Goal: Task Accomplishment & Management: Manage account settings

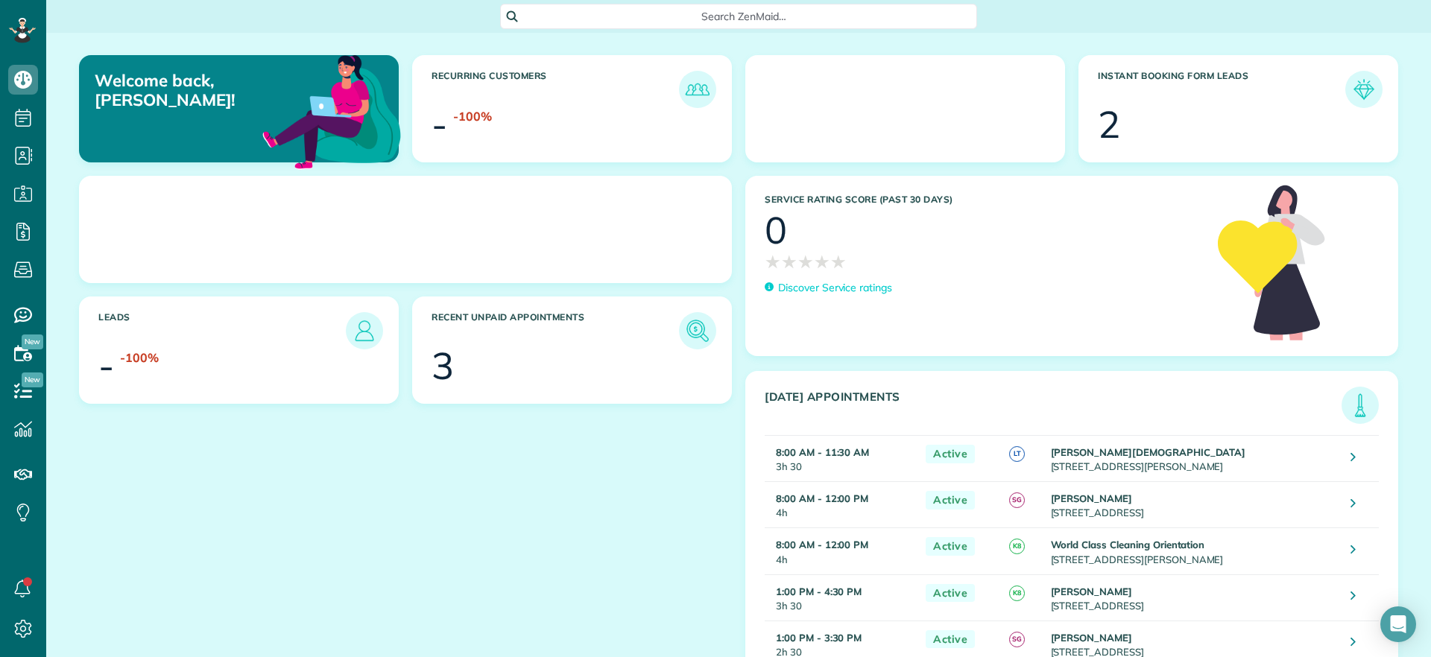
scroll to position [7, 7]
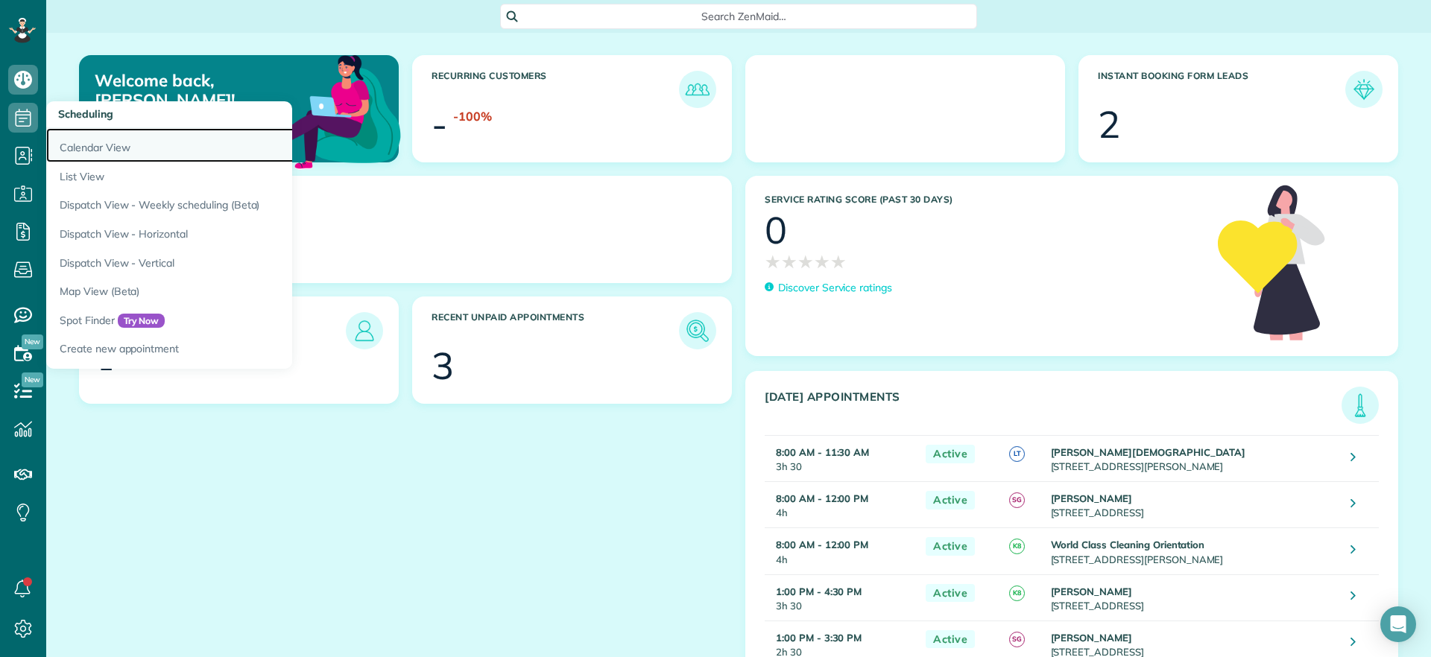
click at [83, 141] on link "Calendar View" at bounding box center [232, 145] width 373 height 34
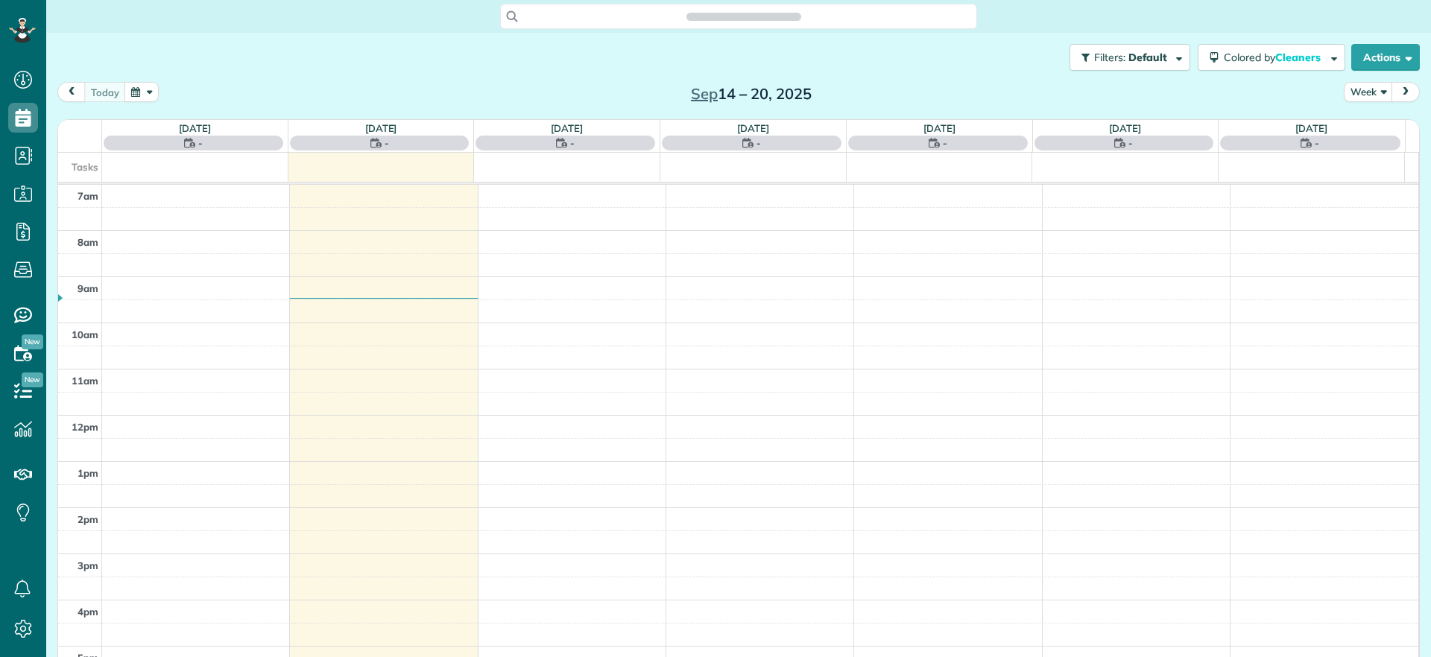
scroll to position [7, 7]
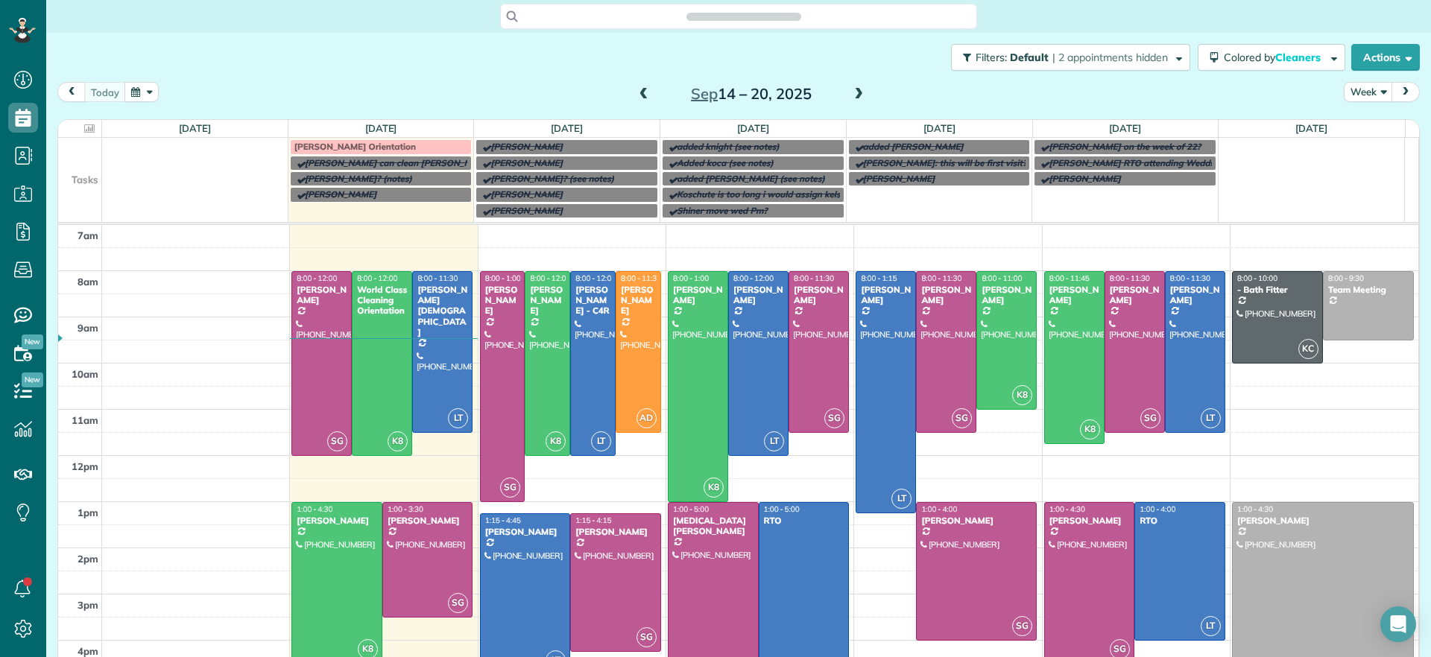
click at [852, 89] on span at bounding box center [858, 94] width 16 height 13
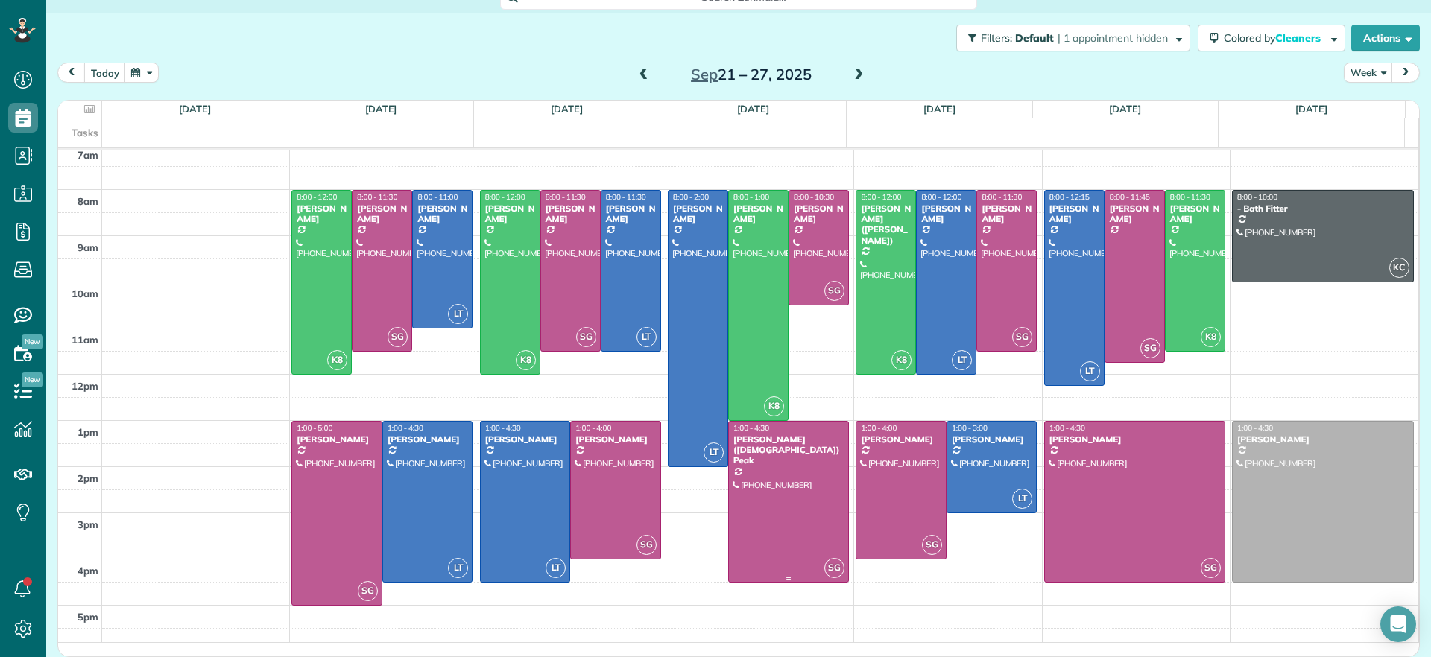
scroll to position [0, 0]
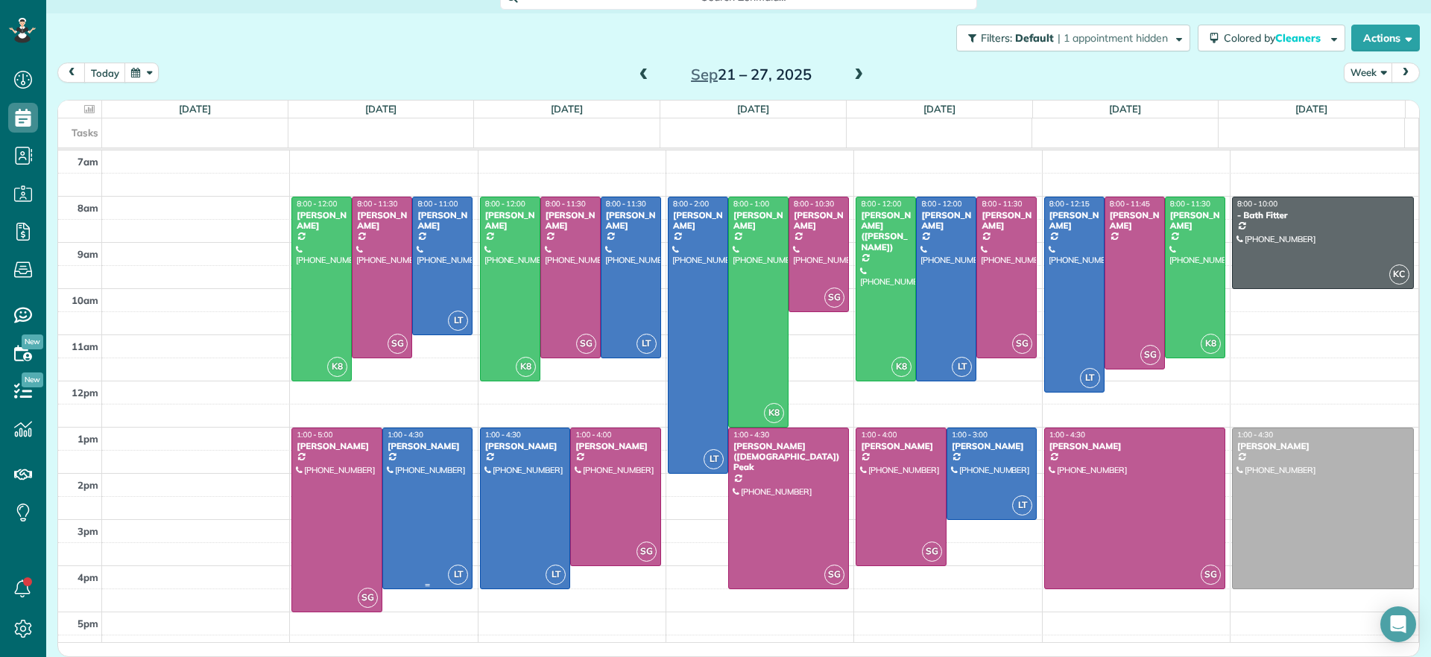
click at [445, 497] on div at bounding box center [427, 508] width 89 height 160
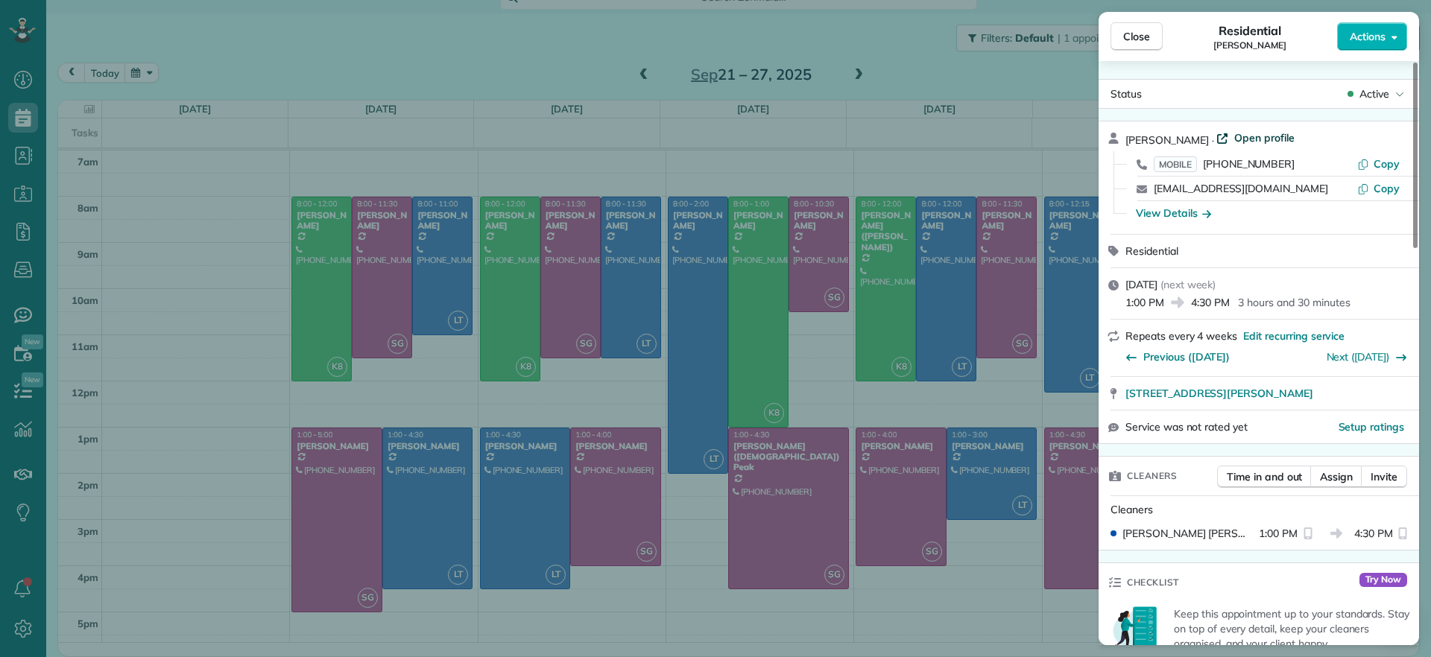
click at [1234, 142] on span "Open profile" at bounding box center [1264, 137] width 60 height 15
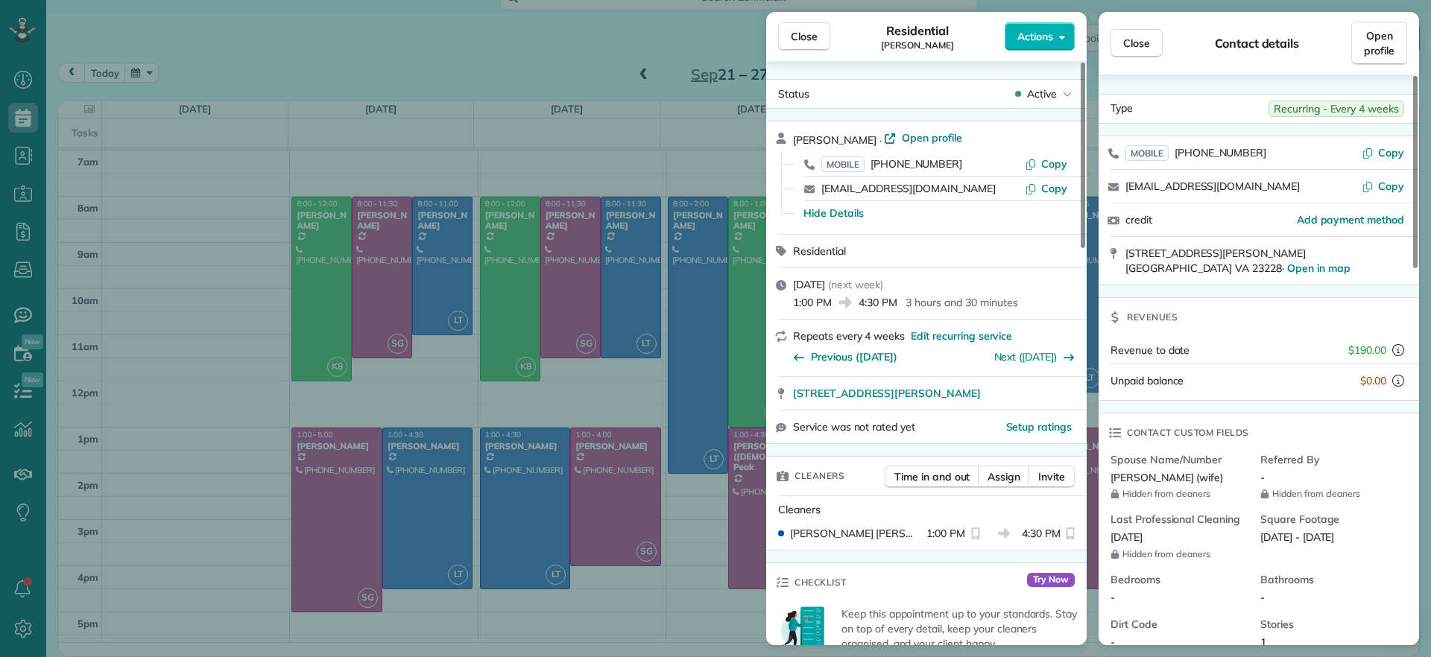
click at [507, 632] on div "Close Residential Gary Murphree Actions Status Active Gary Murphree · Open prof…" at bounding box center [715, 328] width 1431 height 657
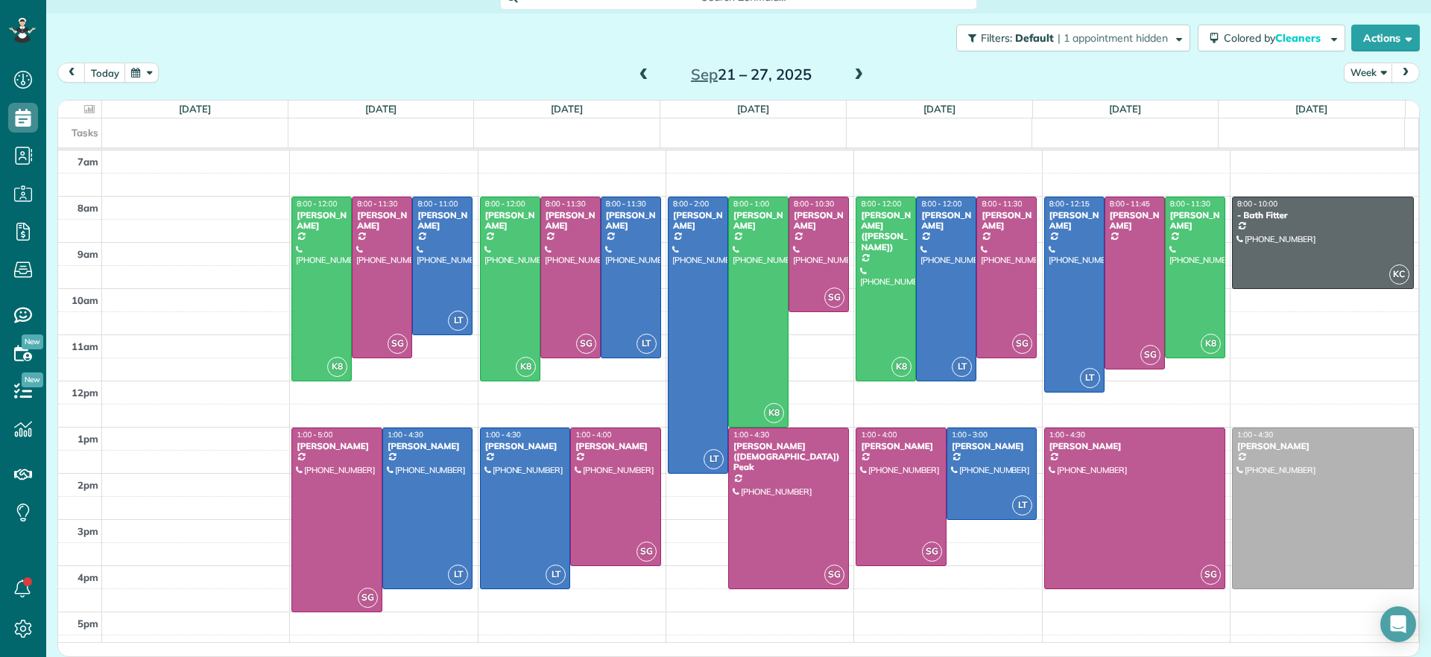
click at [644, 76] on div "Sep 21 – 27, 2025" at bounding box center [751, 75] width 238 height 24
click at [632, 78] on div "Sep 21 – 27, 2025" at bounding box center [751, 75] width 238 height 24
click at [632, 75] on div "Sep 21 – 27, 2025" at bounding box center [751, 75] width 238 height 24
click at [636, 77] on span at bounding box center [644, 75] width 16 height 13
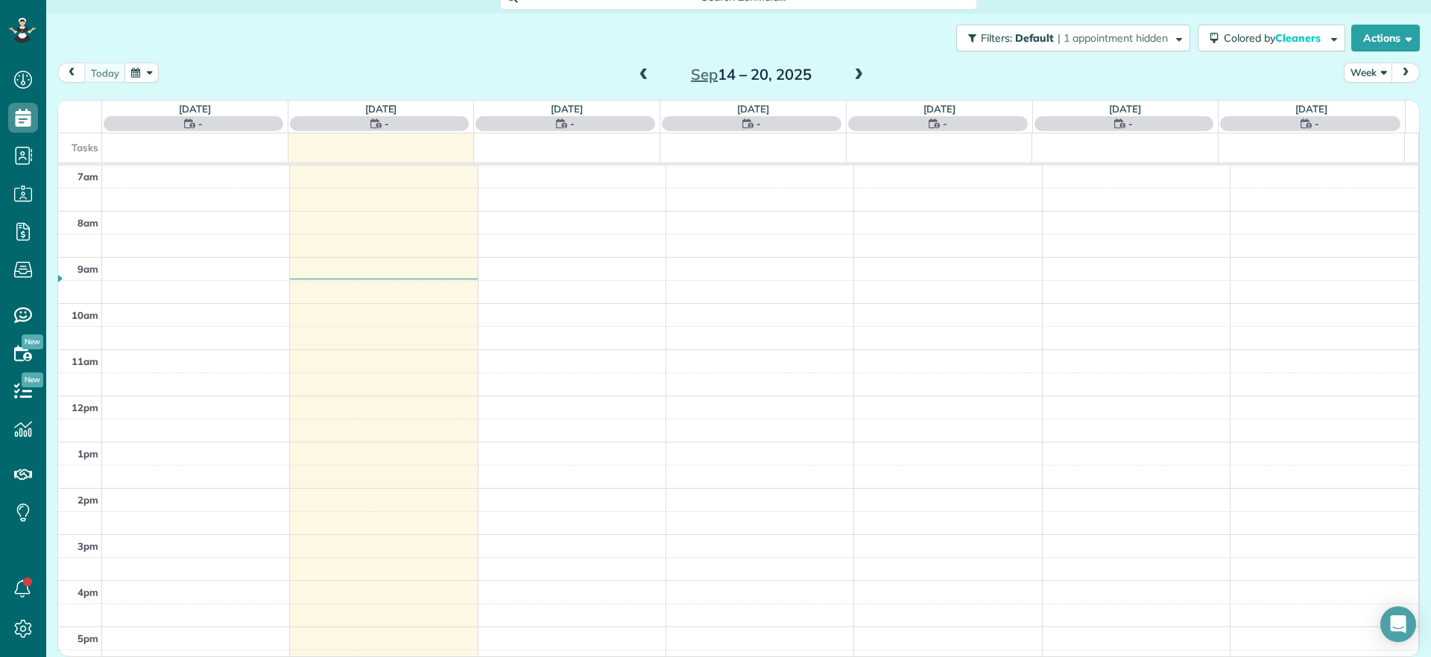
click at [636, 72] on span at bounding box center [644, 75] width 16 height 13
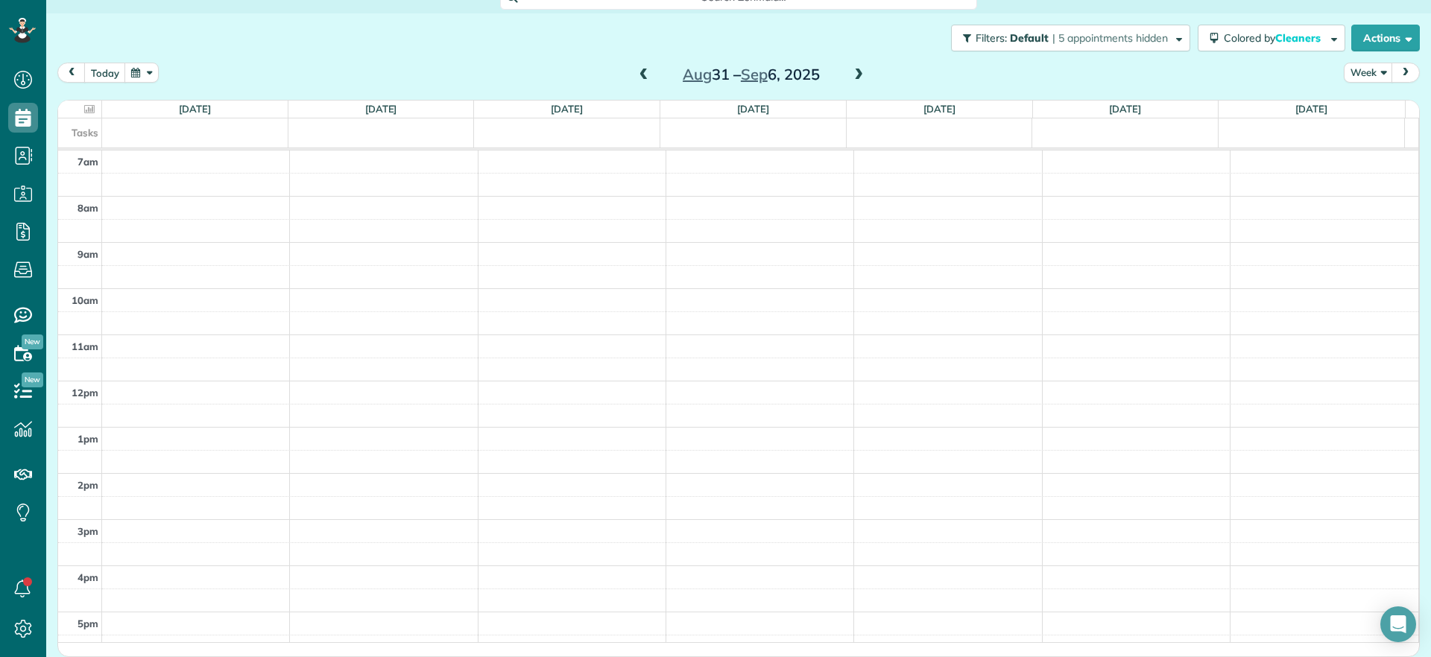
click at [636, 73] on span at bounding box center [644, 75] width 16 height 13
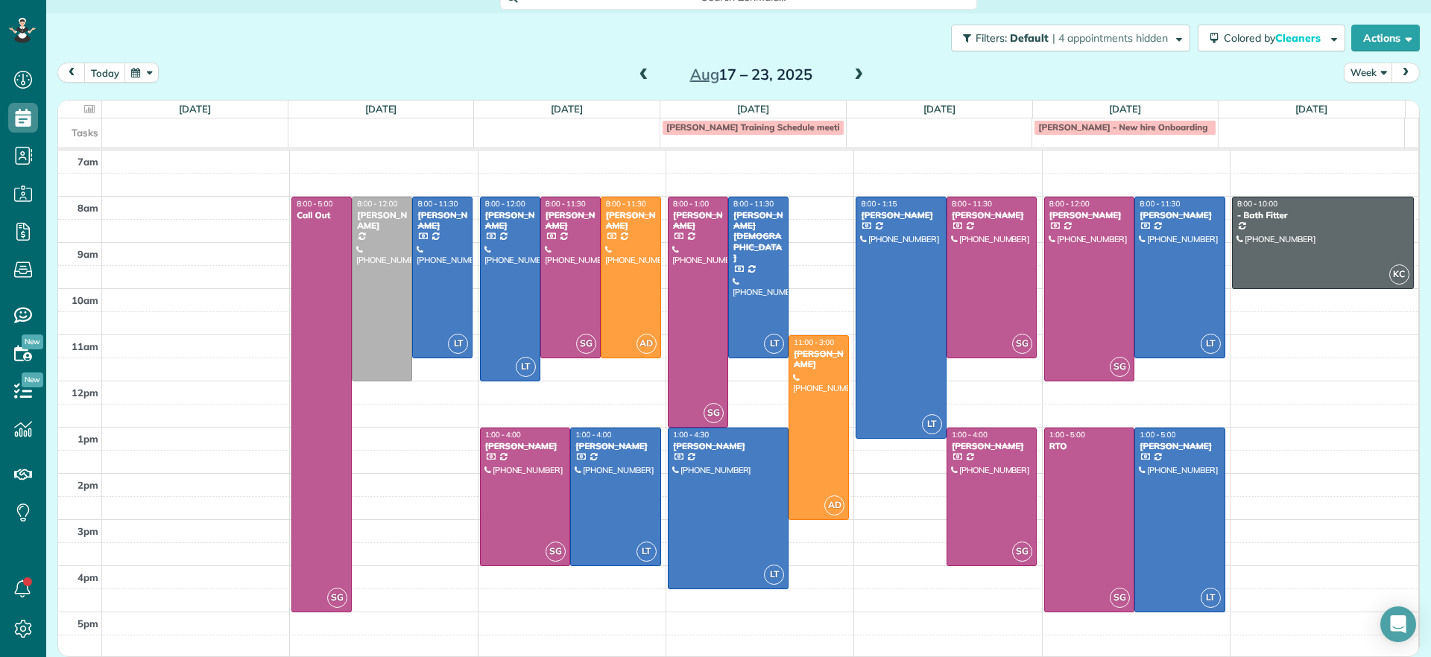
click at [851, 73] on span at bounding box center [858, 75] width 16 height 13
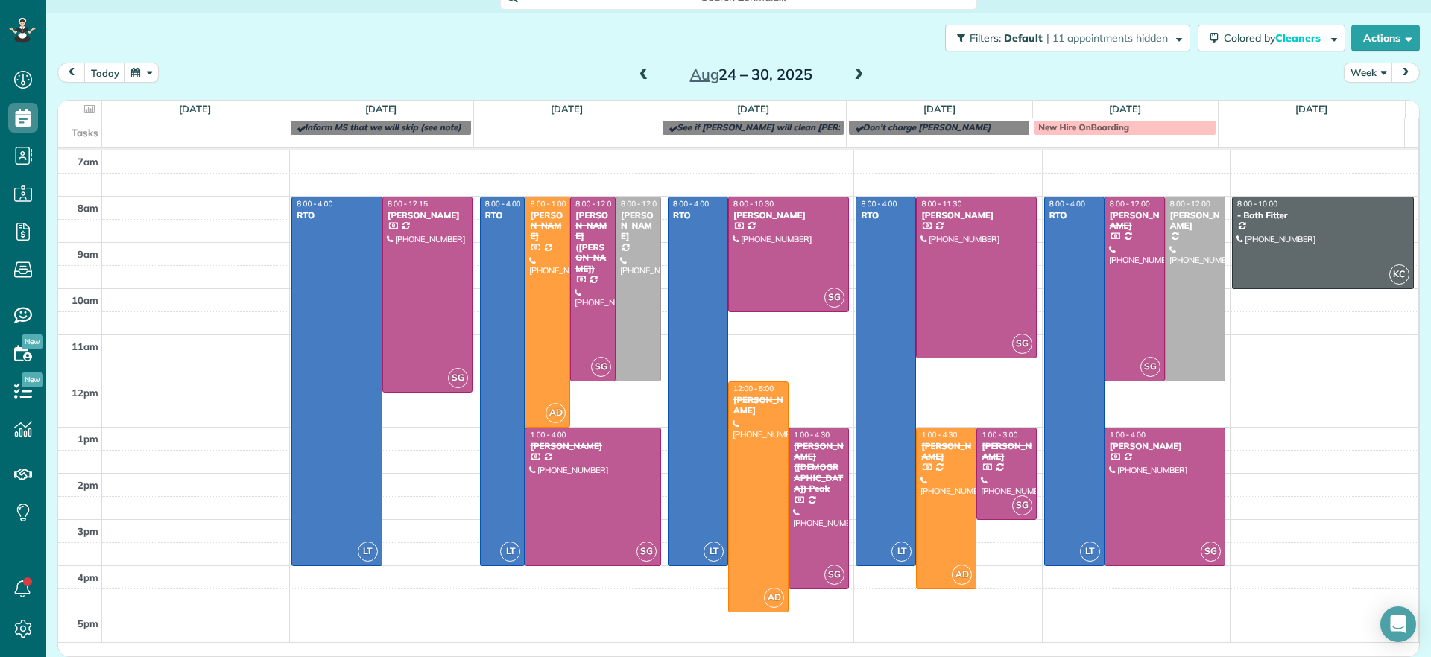
click at [851, 73] on span at bounding box center [858, 75] width 16 height 13
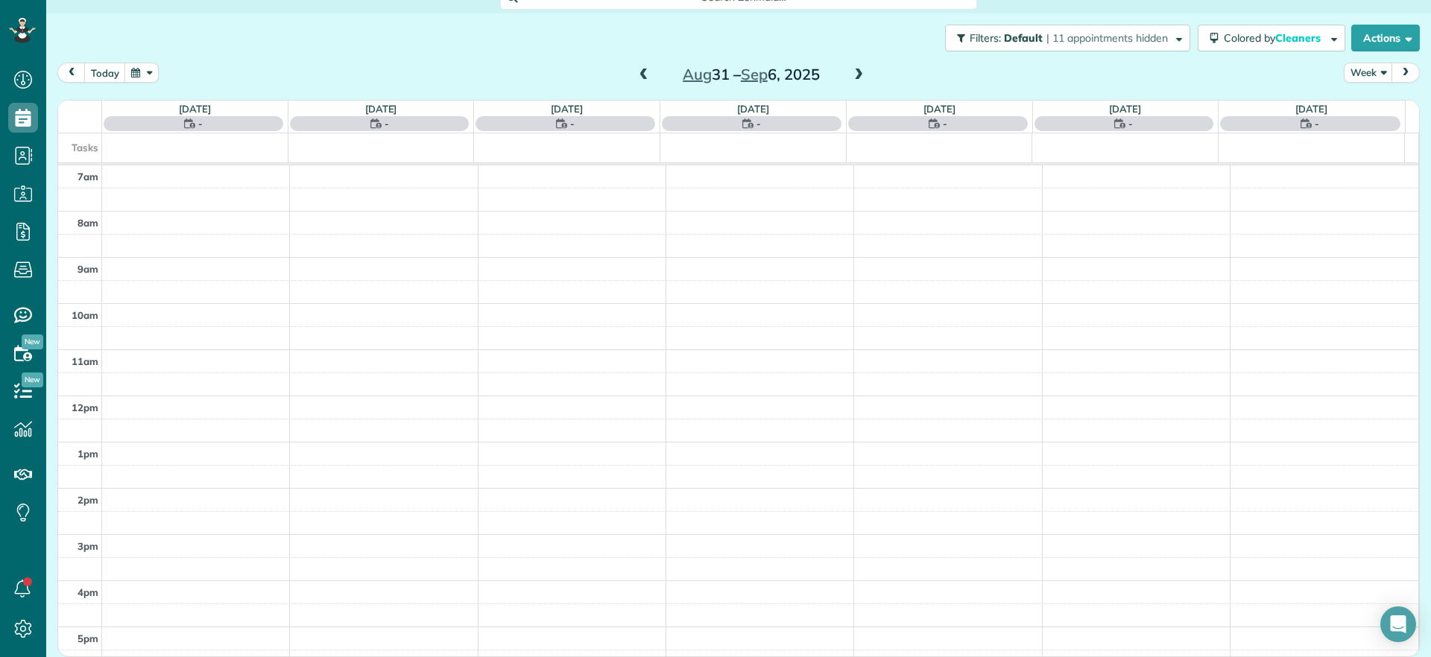
click at [851, 73] on span at bounding box center [858, 75] width 16 height 13
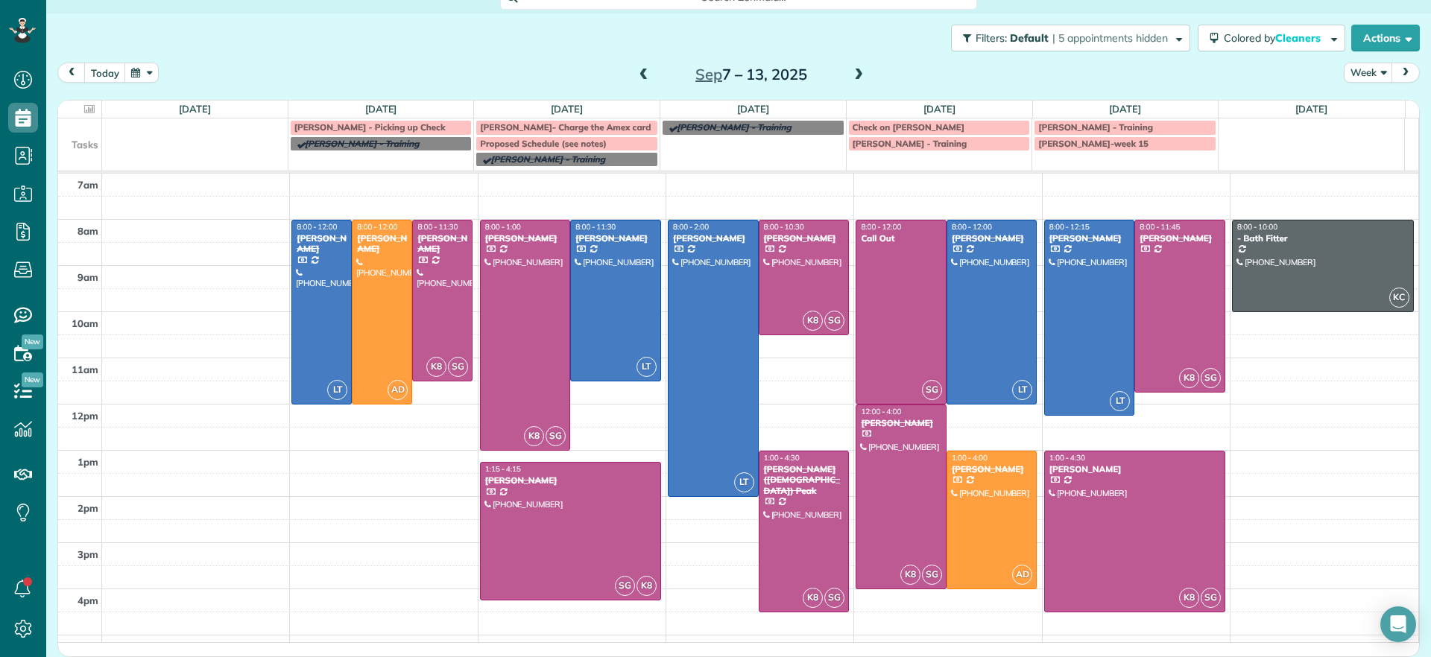
click at [641, 75] on span at bounding box center [644, 75] width 16 height 13
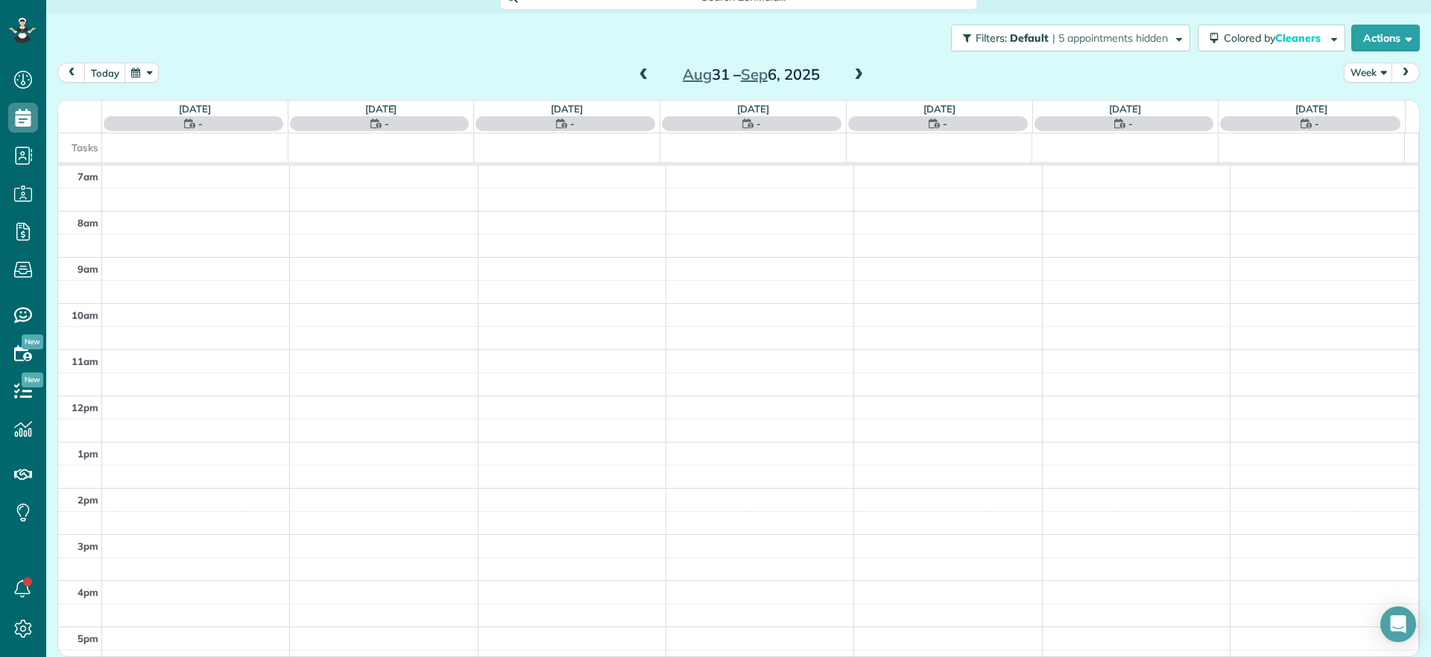
click at [641, 75] on span at bounding box center [644, 75] width 16 height 13
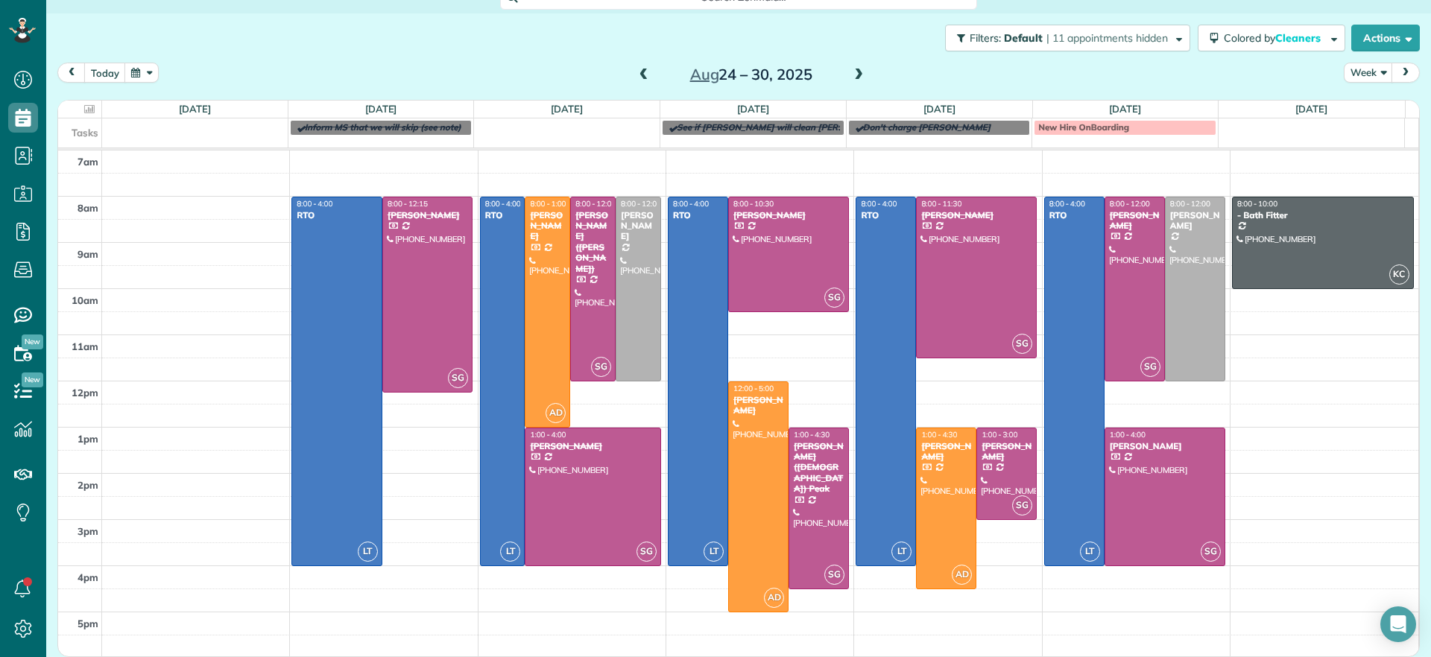
click at [641, 75] on span at bounding box center [644, 75] width 16 height 13
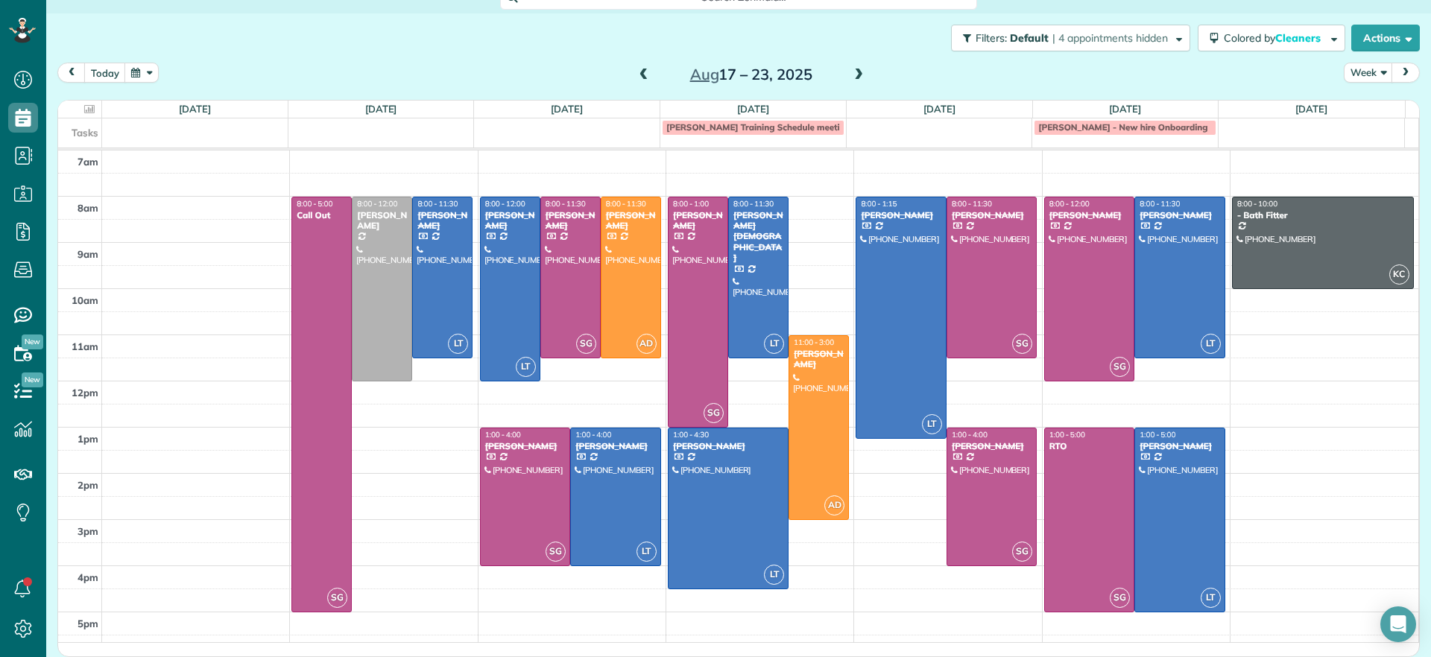
click at [852, 72] on span at bounding box center [858, 75] width 16 height 13
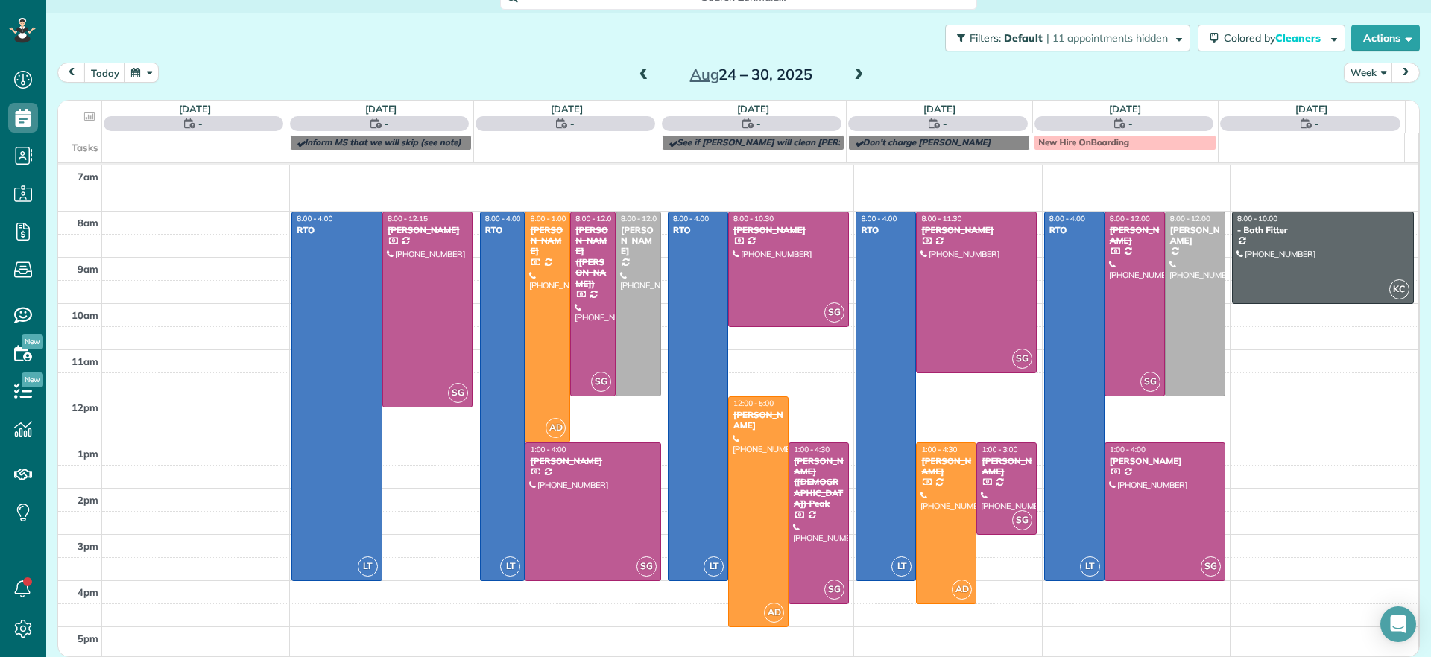
click at [852, 72] on span at bounding box center [858, 75] width 16 height 13
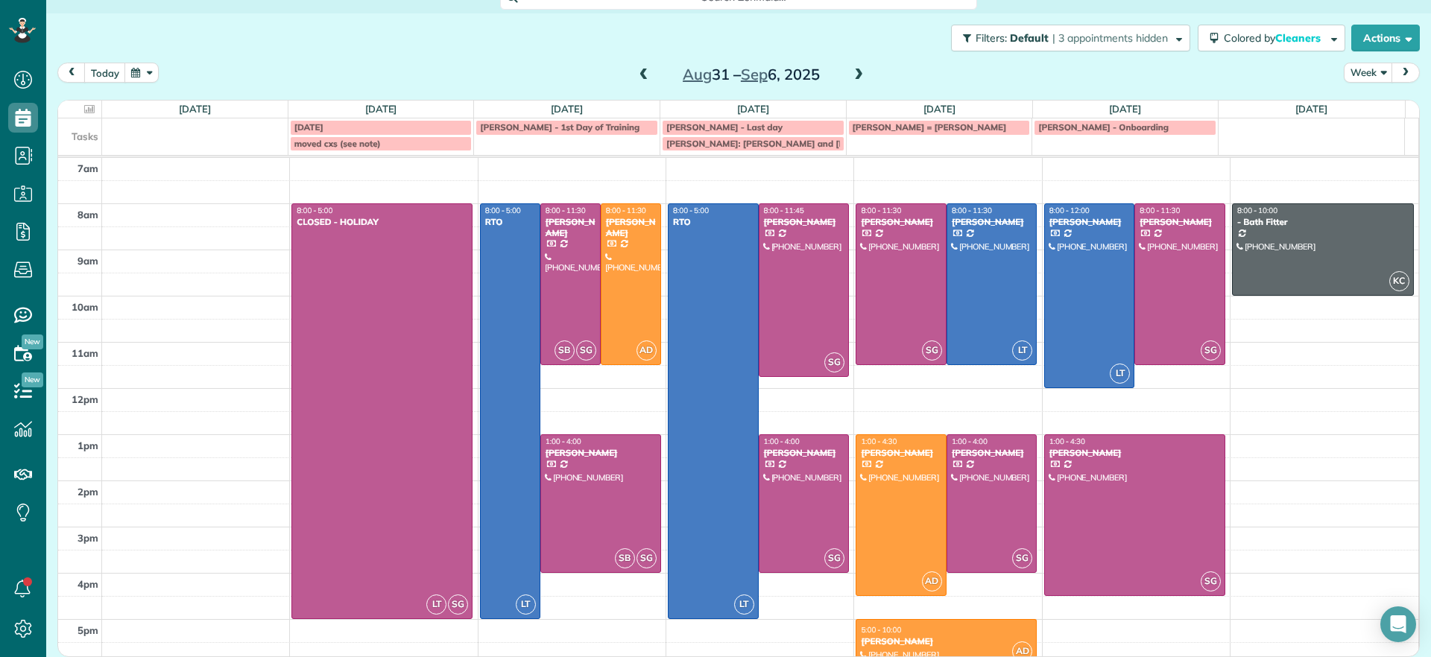
click at [852, 72] on span at bounding box center [858, 75] width 16 height 13
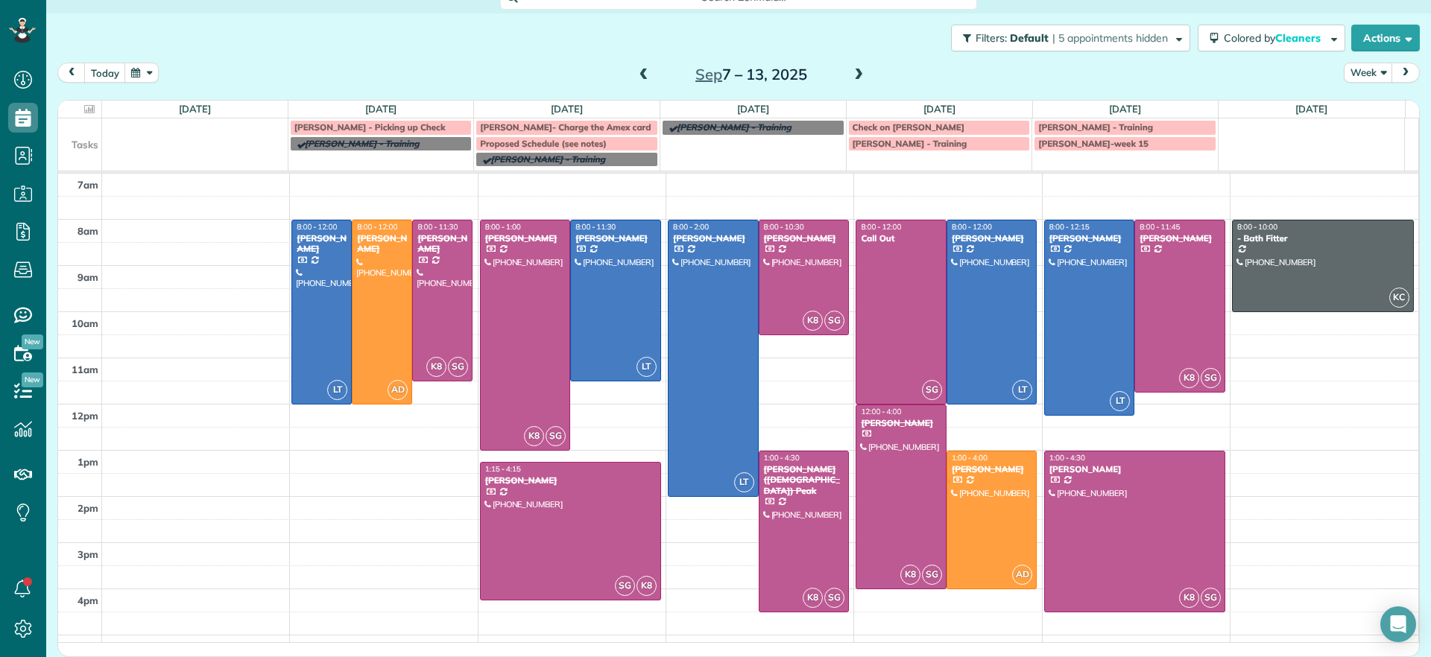
click at [852, 72] on span at bounding box center [858, 75] width 16 height 13
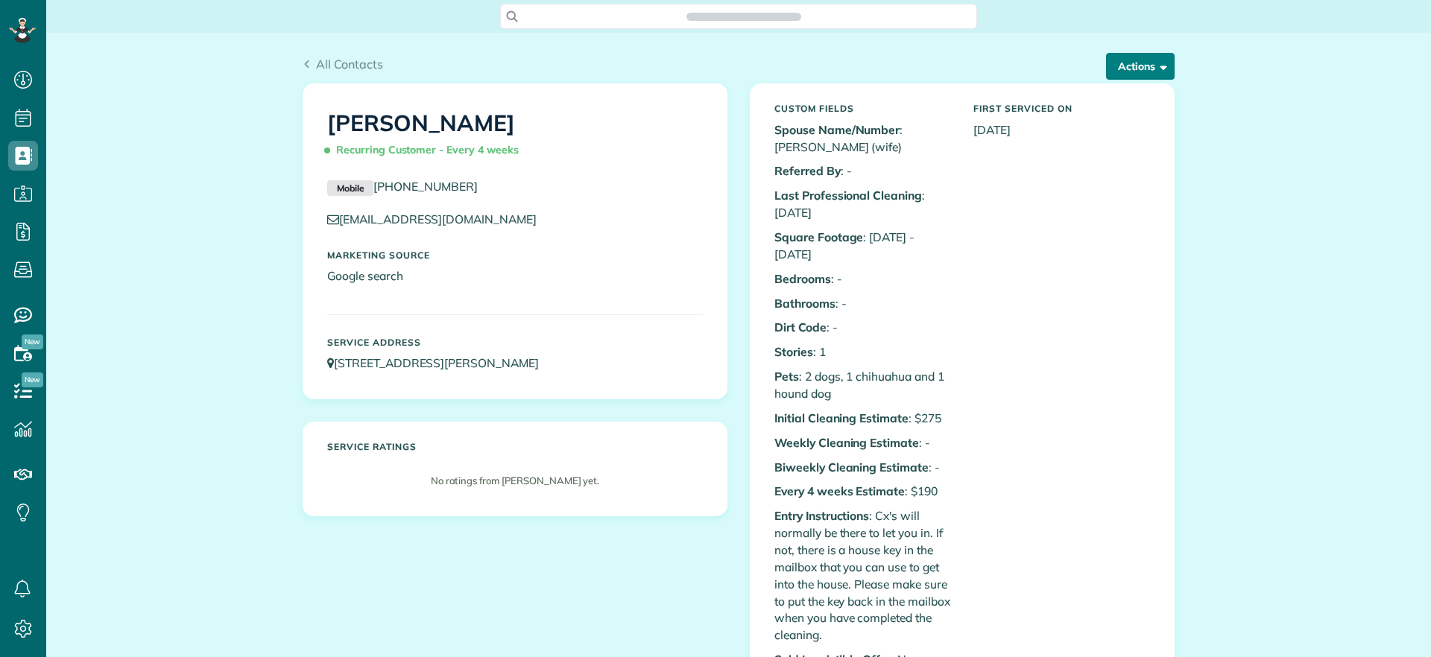
scroll to position [7, 7]
click at [1143, 77] on button "Actions" at bounding box center [1140, 66] width 69 height 27
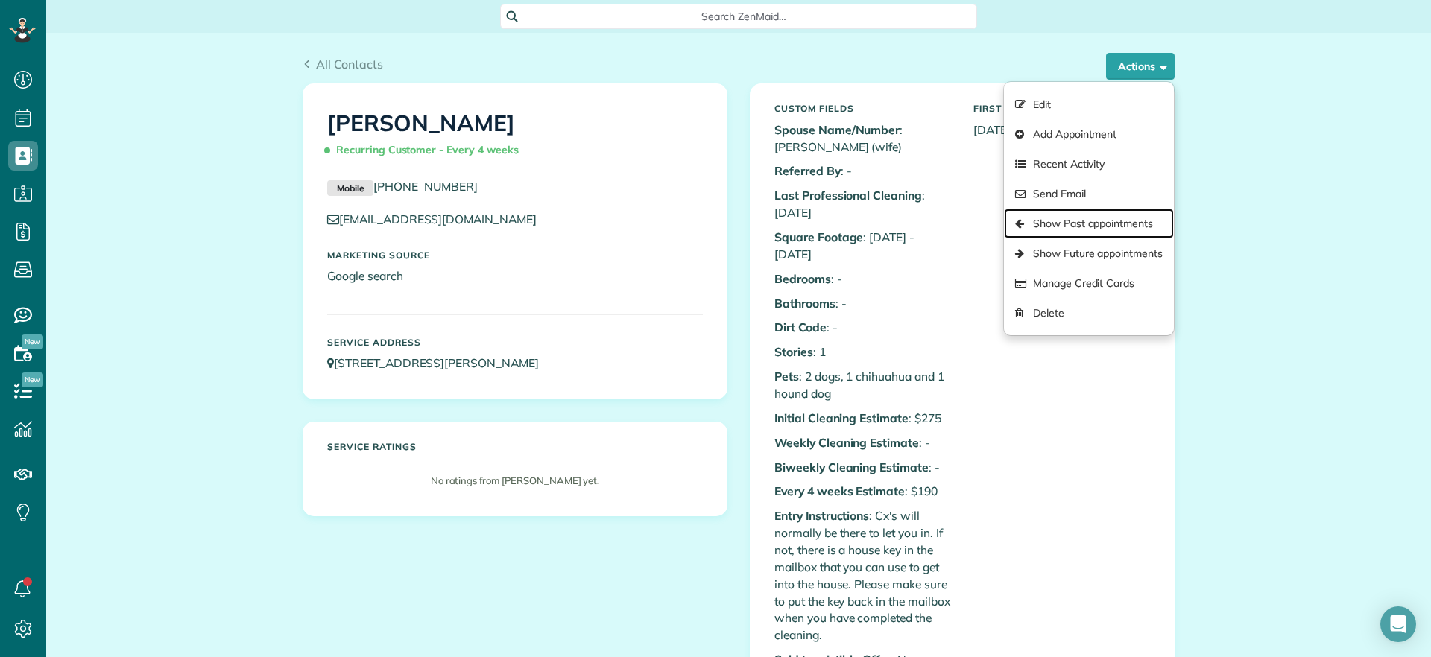
click at [1111, 215] on link "Show Past appointments" at bounding box center [1089, 224] width 170 height 30
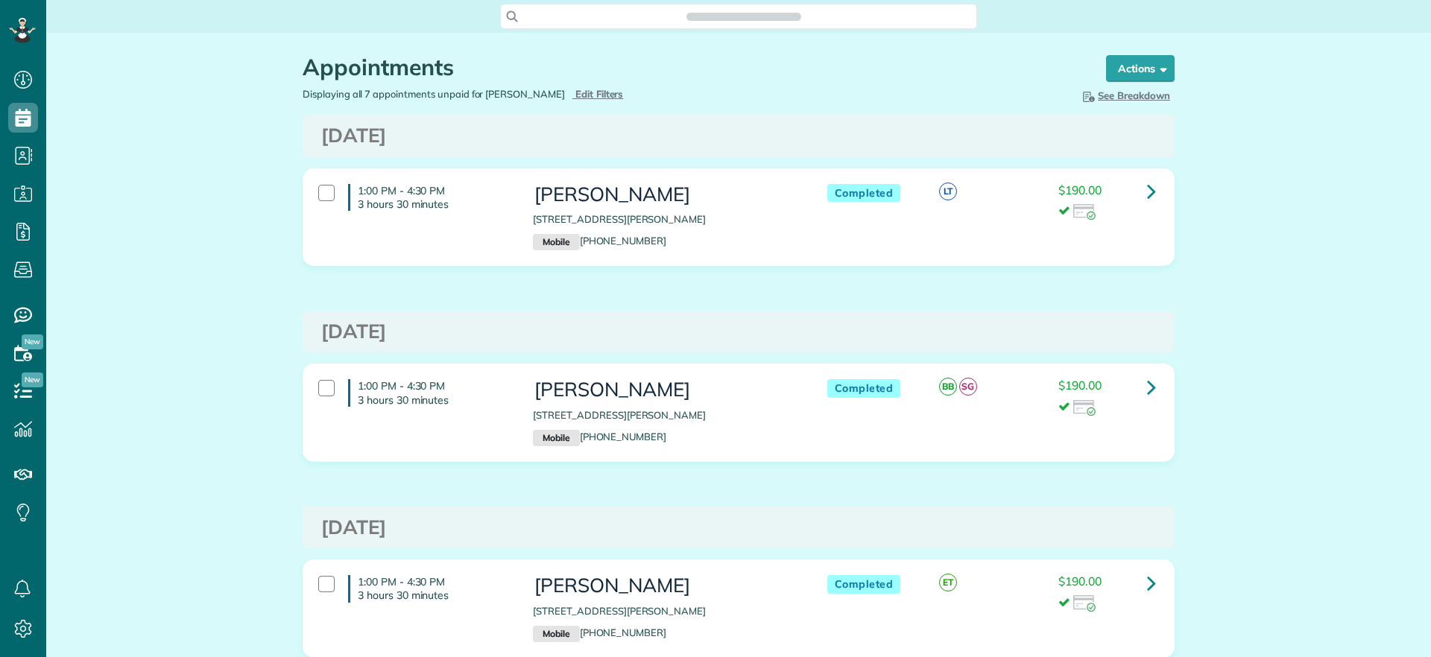
scroll to position [7, 7]
